Goal: Task Accomplishment & Management: Use online tool/utility

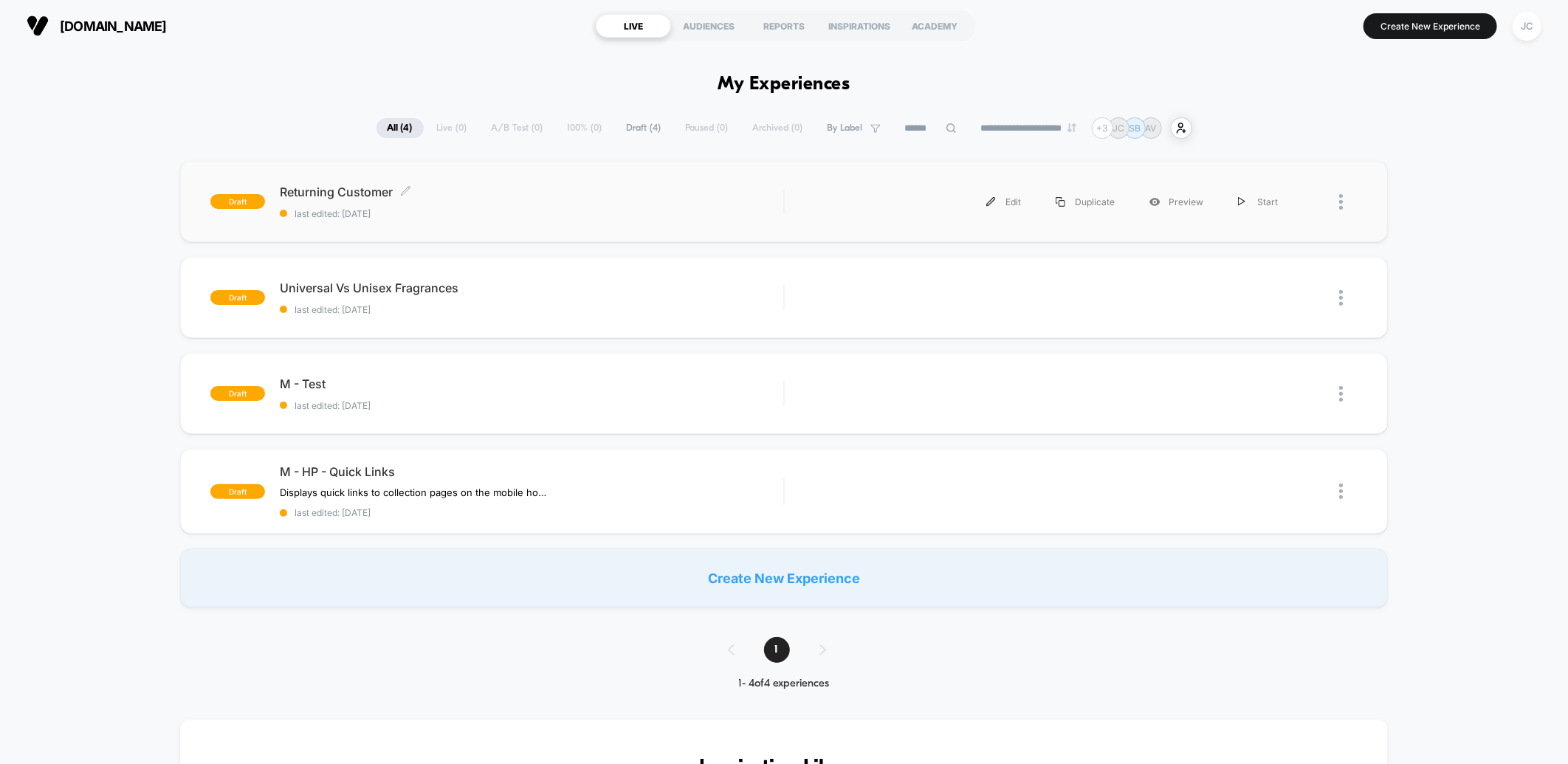
click at [322, 212] on span "last edited: [DATE]" at bounding box center [531, 214] width 503 height 12
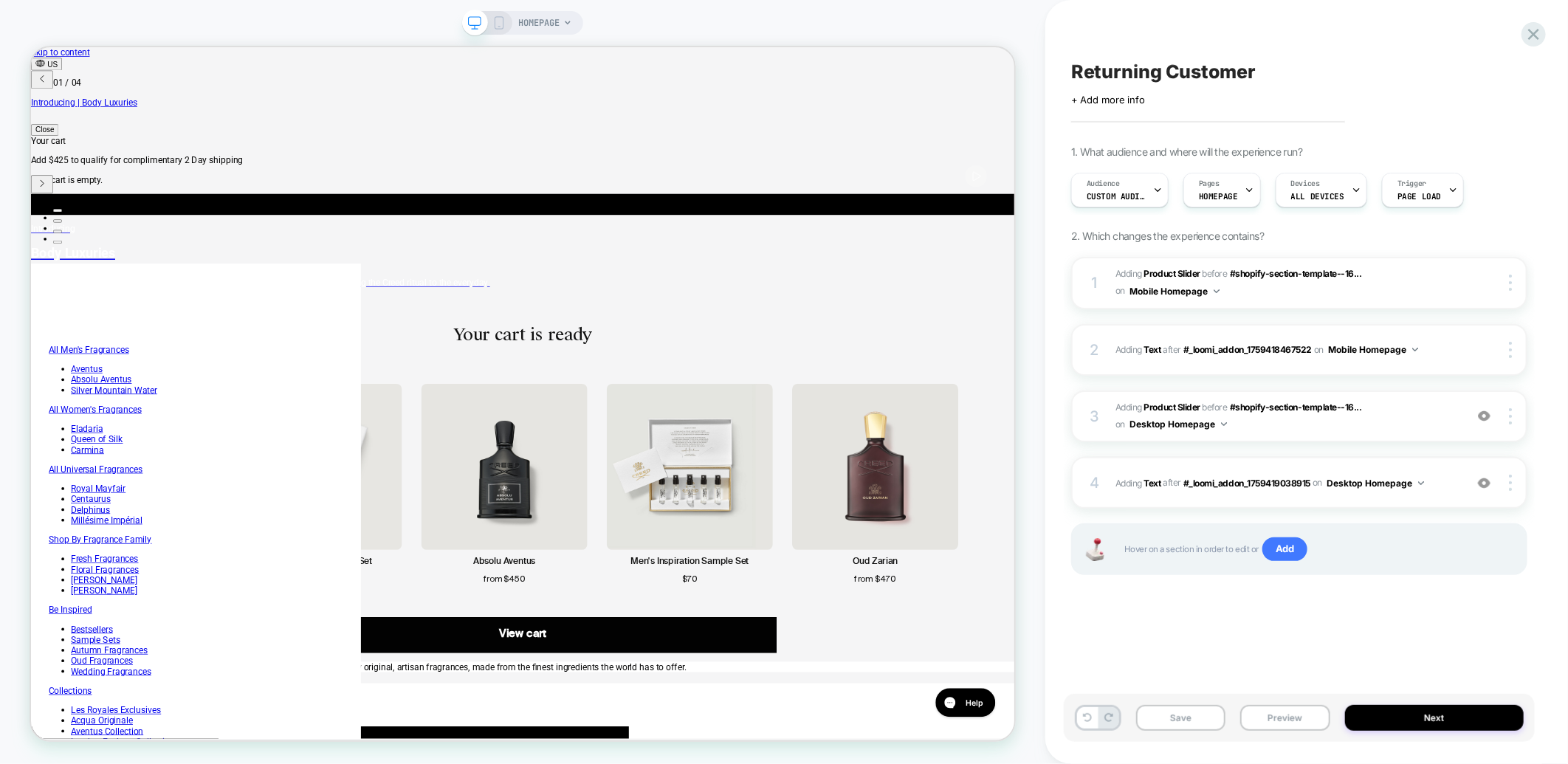
scroll to position [0, 40]
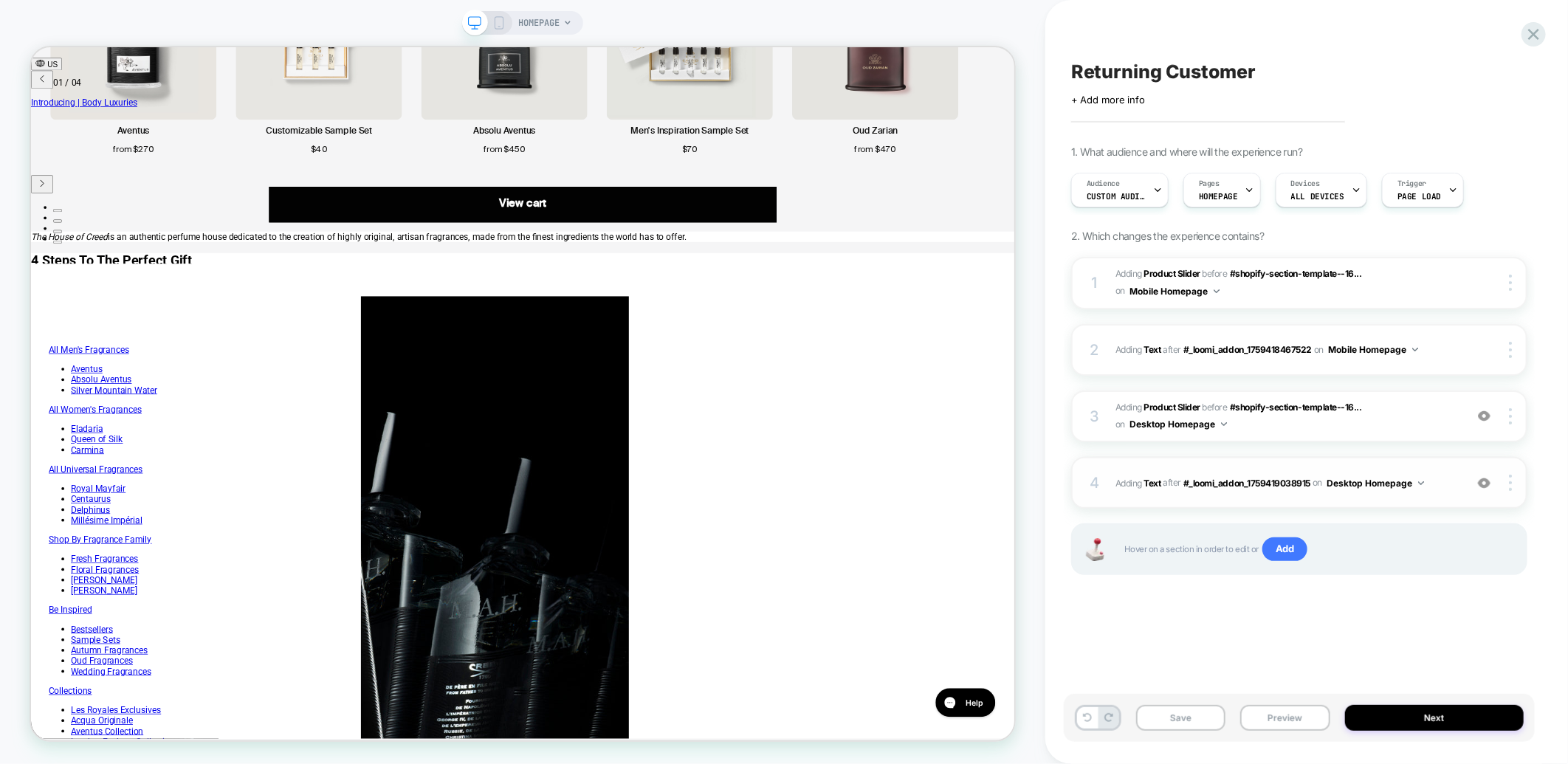
click at [1275, 458] on div "4 #_loomi_addon_1759419215550 Adding Text AFTER #_loomi_addon_1759419038915 #_l…" at bounding box center [1299, 483] width 456 height 52
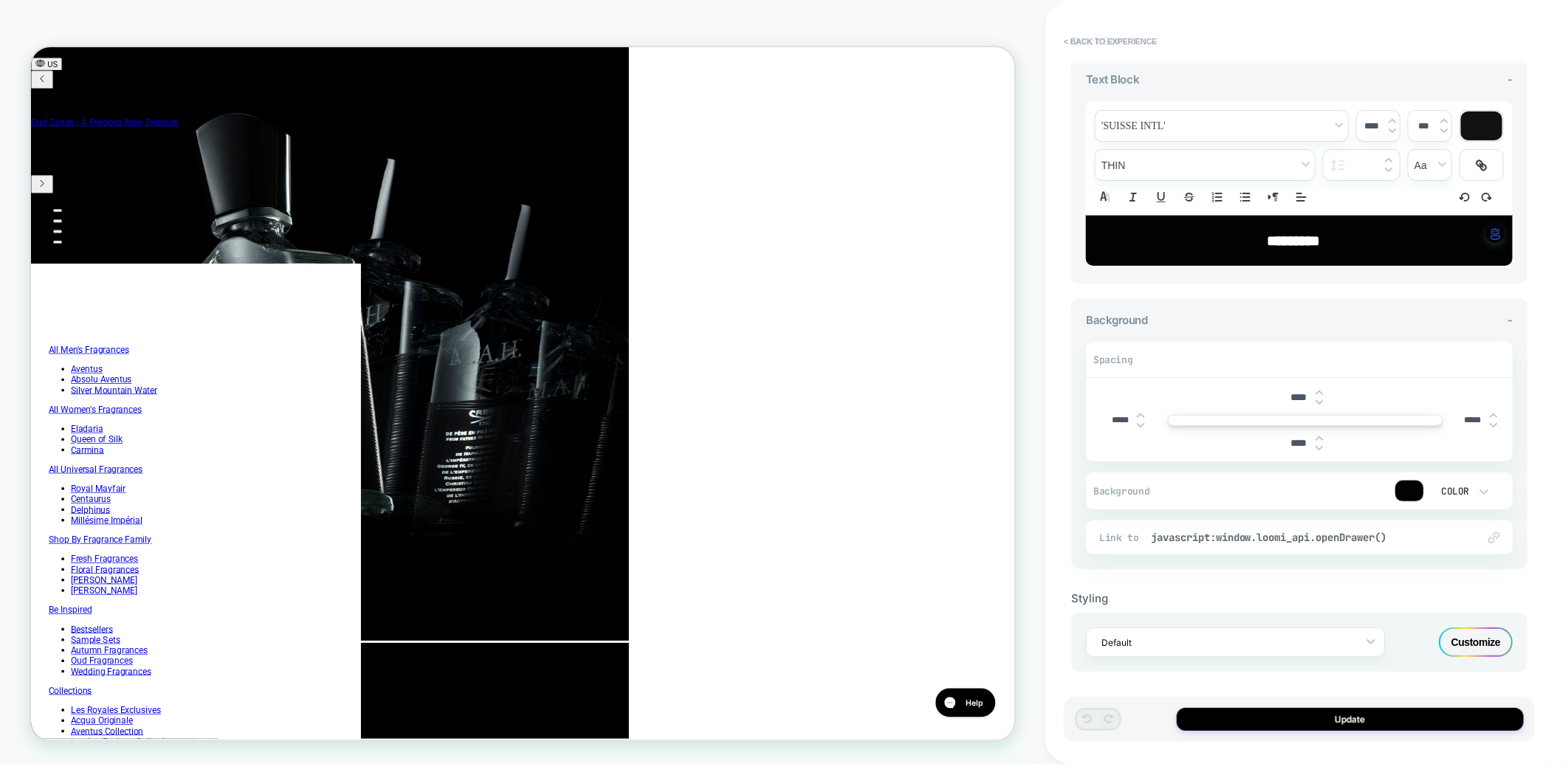
click at [529, 32] on span "HOMEPAGE" at bounding box center [539, 23] width 41 height 24
click at [1083, 35] on button "< Back to experience" at bounding box center [1110, 41] width 108 height 24
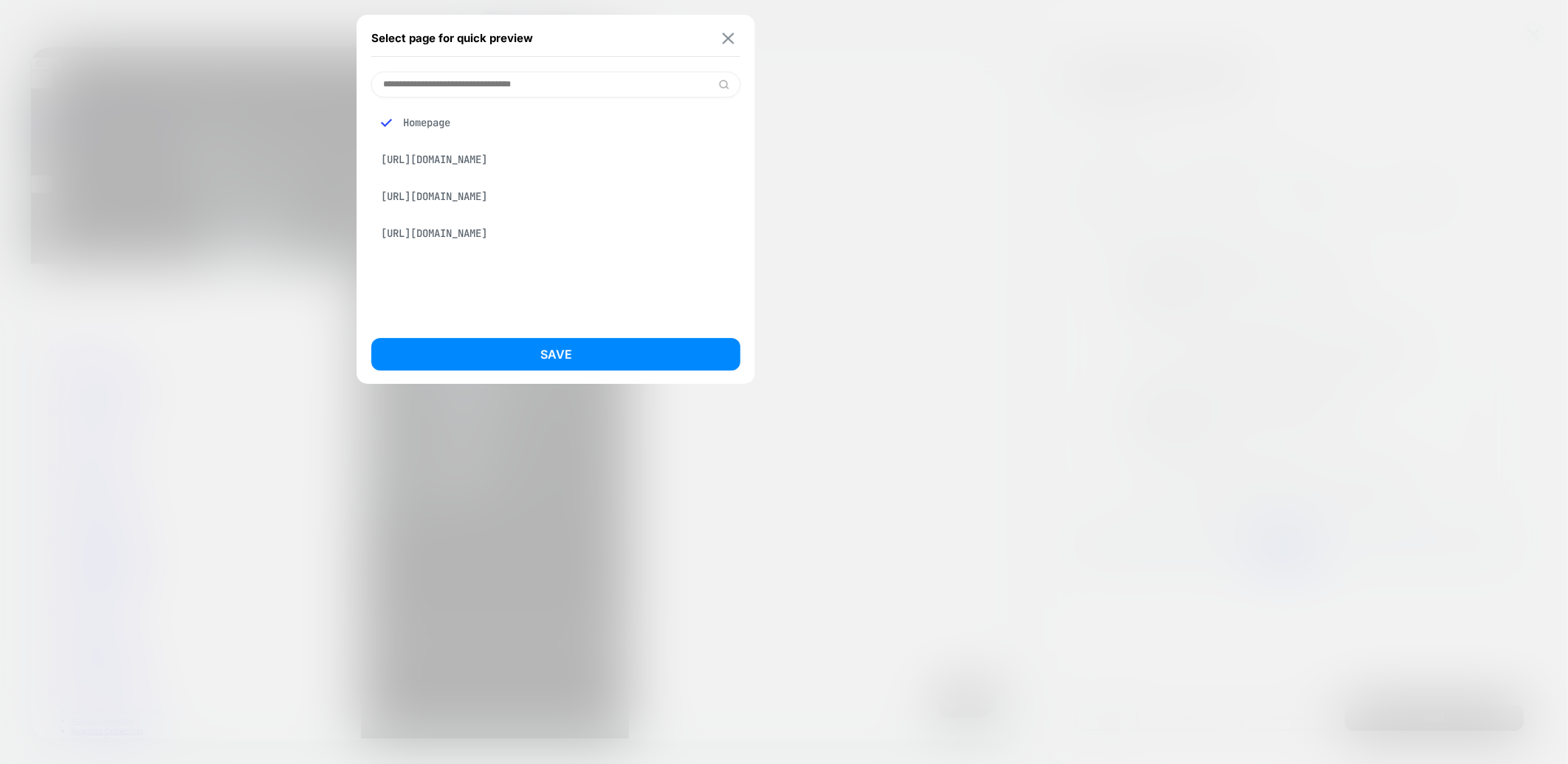
click at [726, 37] on img at bounding box center [728, 38] width 12 height 12
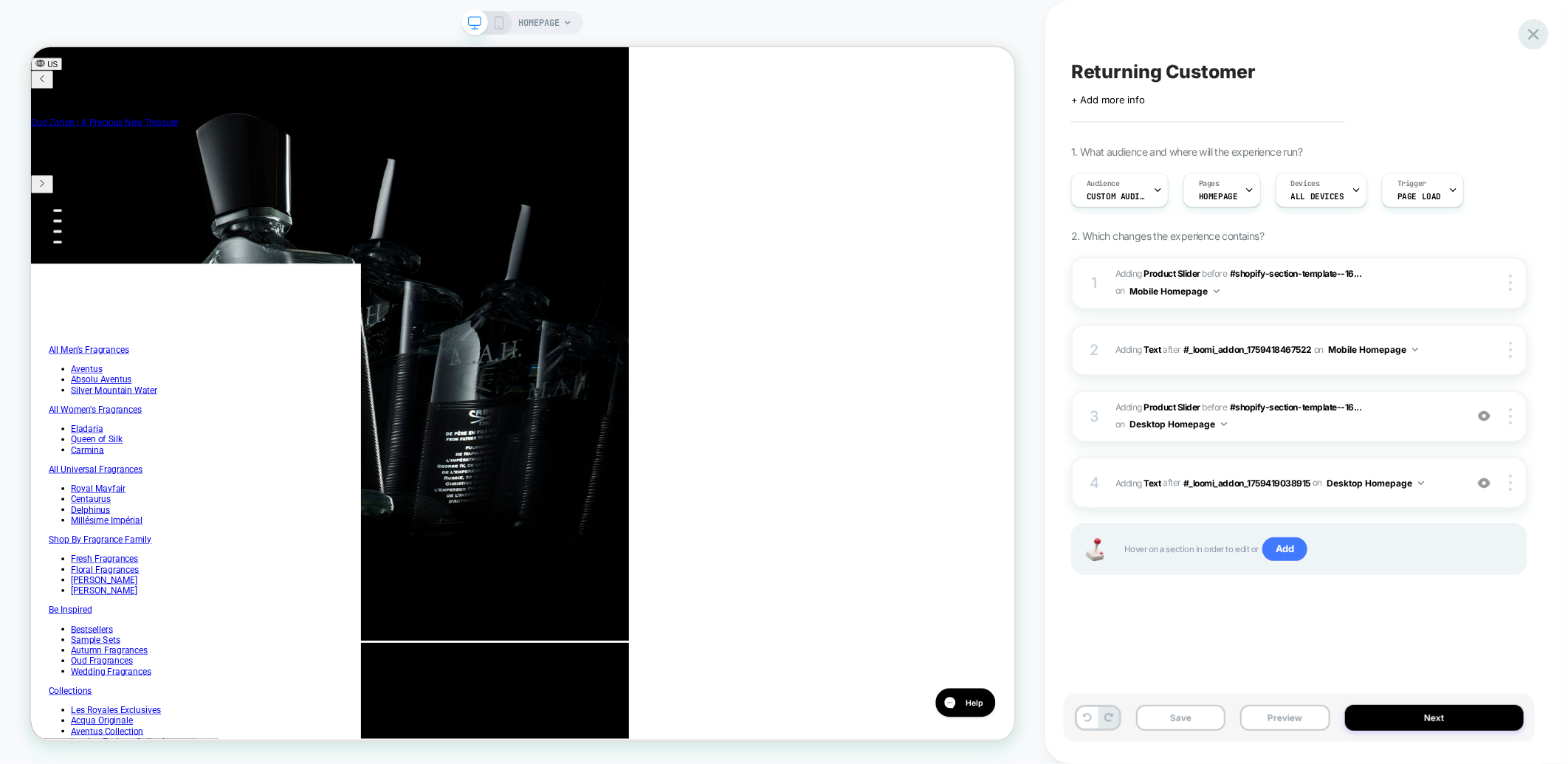
click at [1528, 34] on icon at bounding box center [1533, 34] width 20 height 20
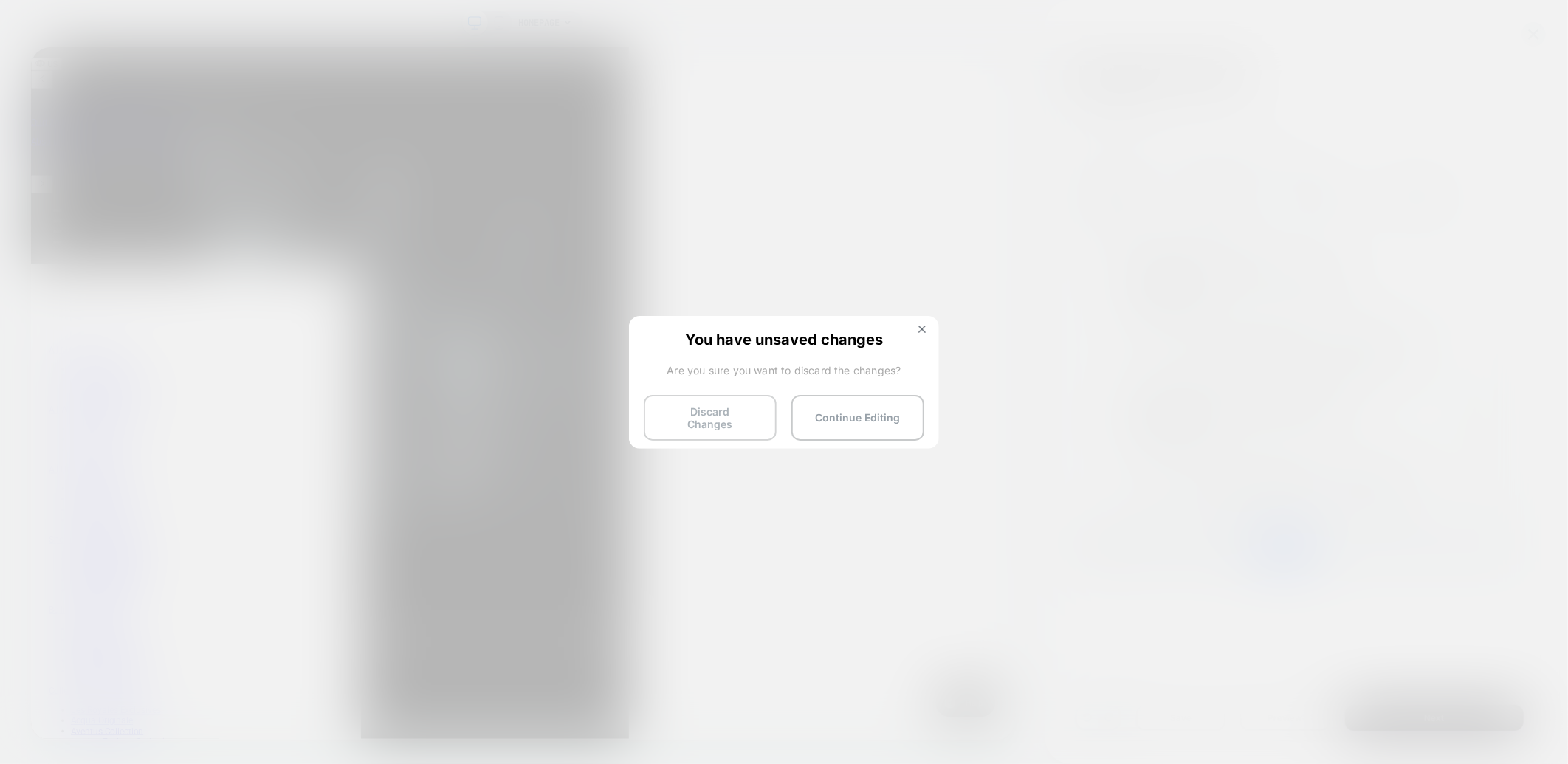
click at [721, 402] on button "Discard Changes" at bounding box center [710, 419] width 133 height 46
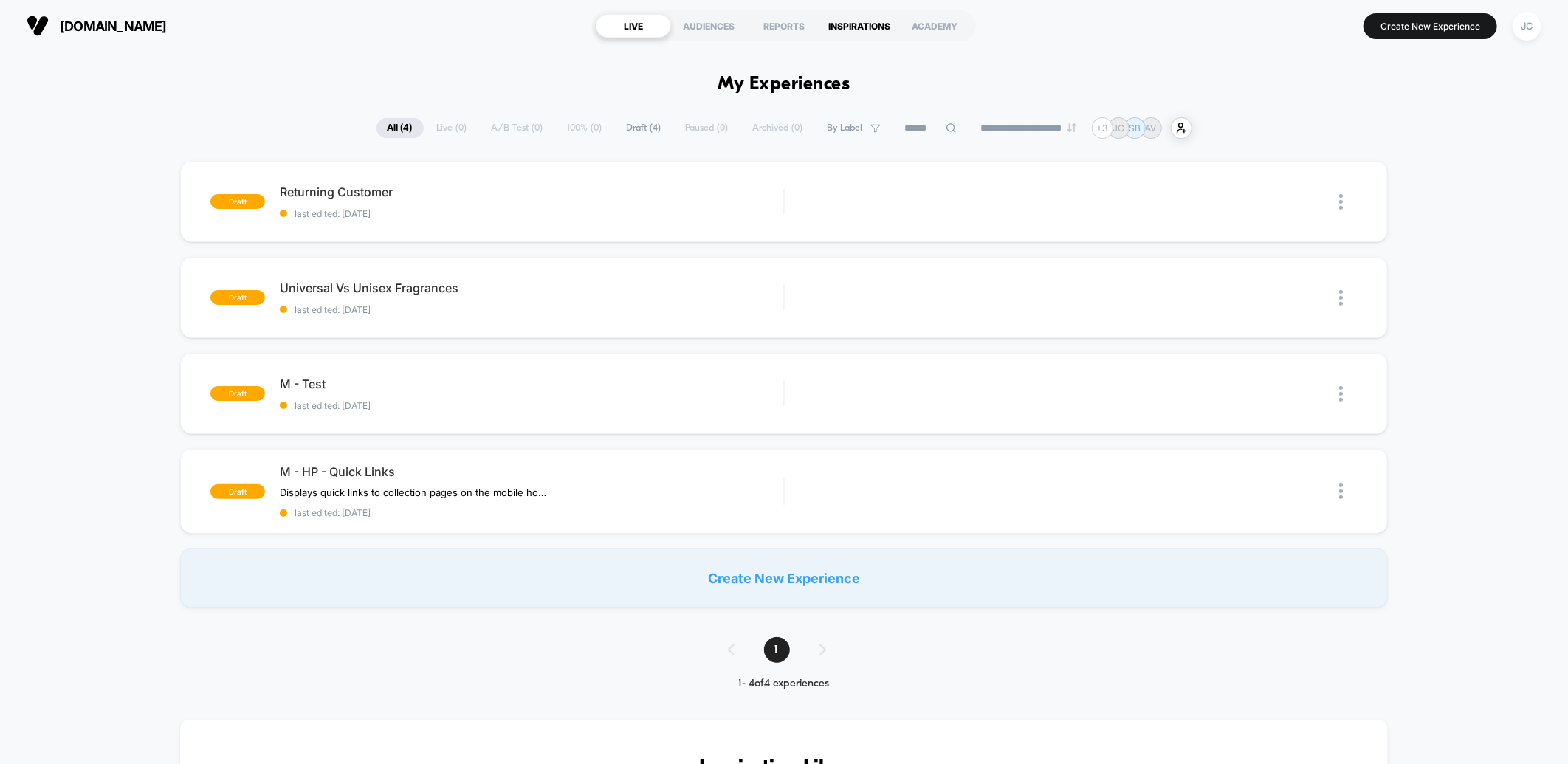
click at [840, 23] on div "INSPIRATIONS" at bounding box center [859, 26] width 75 height 24
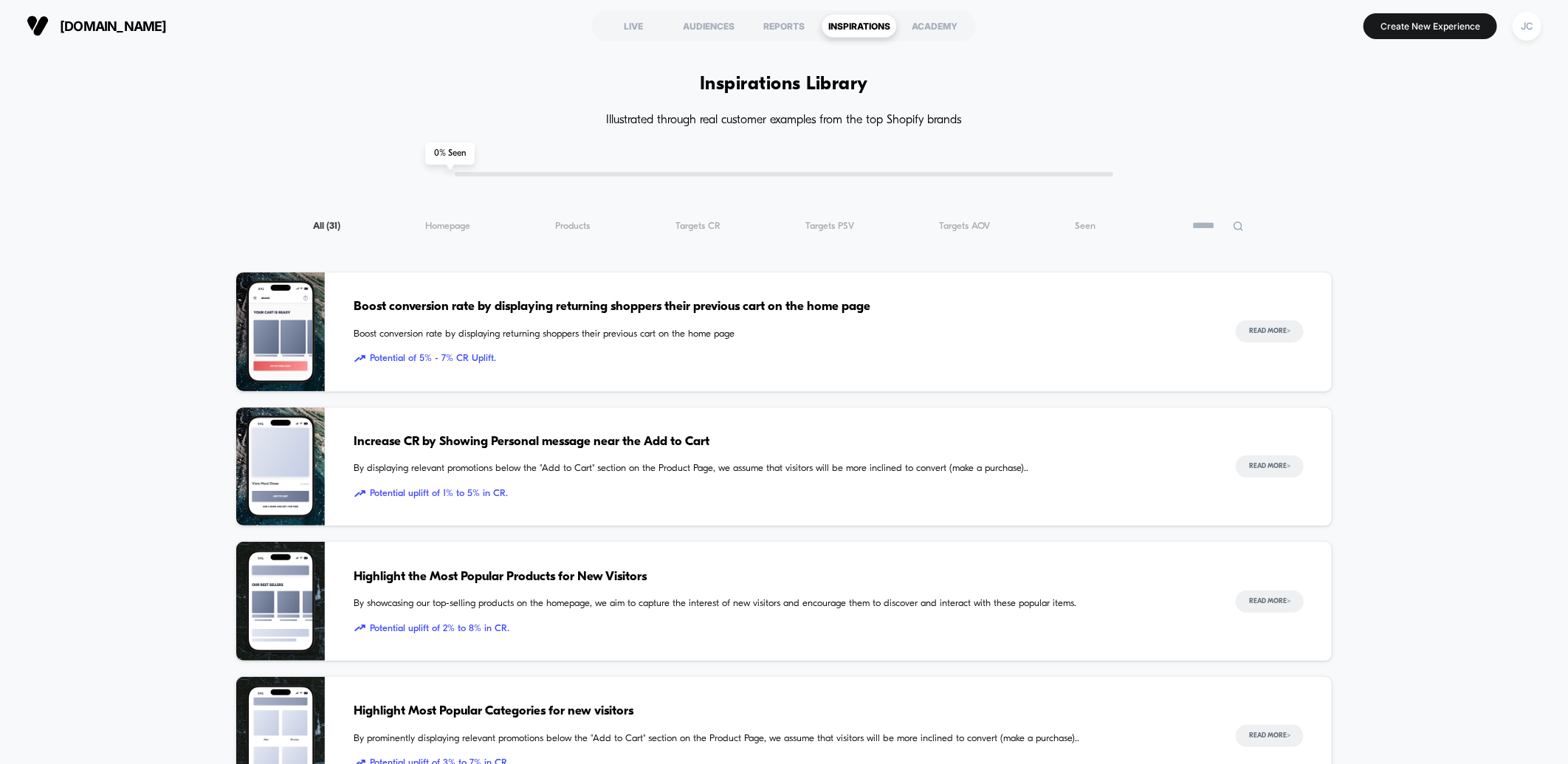
click at [521, 305] on span "Boost conversion rate by displaying returning shoppers their previous cart on t…" at bounding box center [780, 307] width 852 height 19
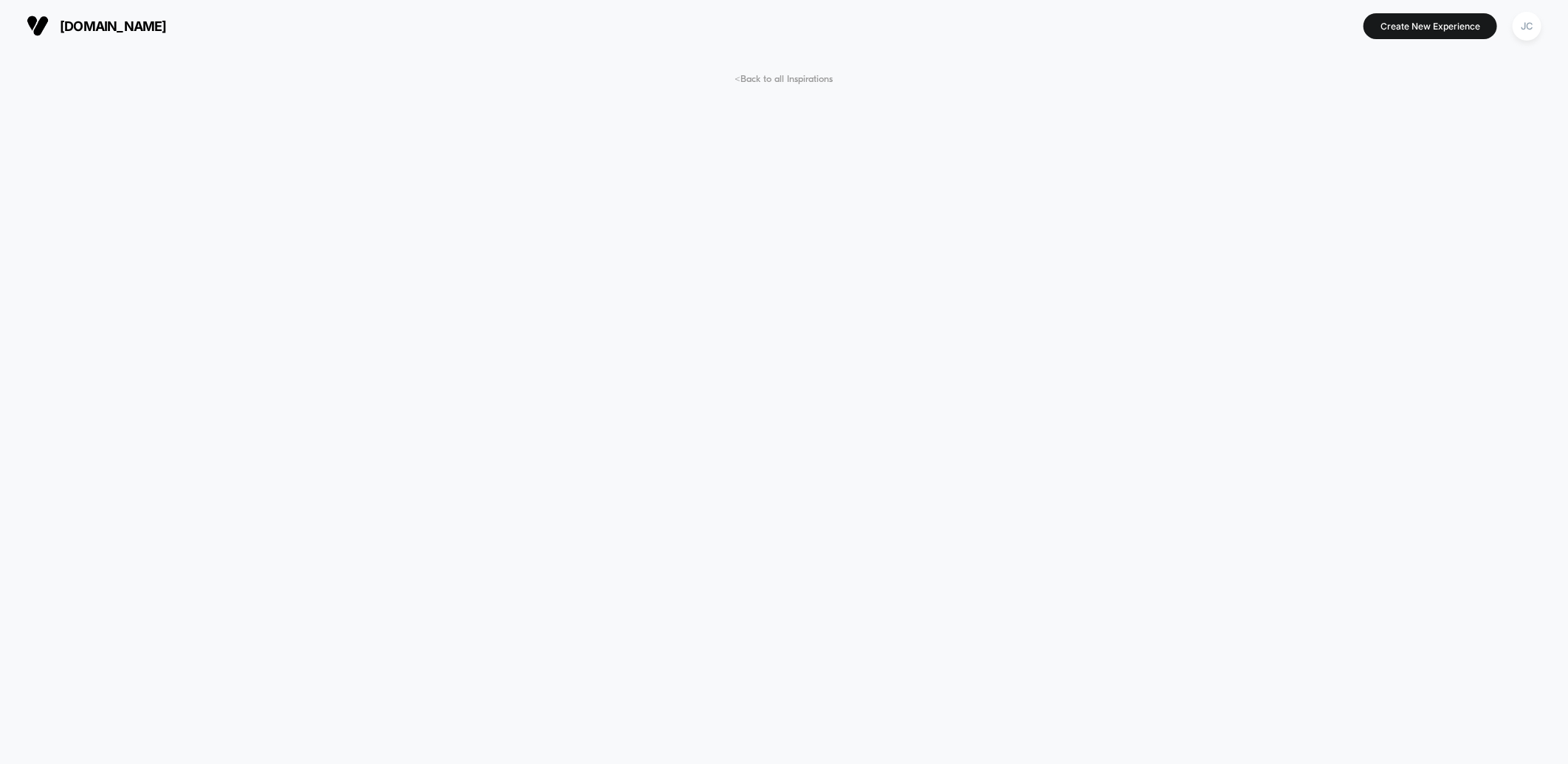
click at [182, 39] on section "[DOMAIN_NAME]" at bounding box center [272, 26] width 500 height 37
click at [166, 24] on span "[DOMAIN_NAME]" at bounding box center [113, 26] width 107 height 15
